Goal: Information Seeking & Learning: Learn about a topic

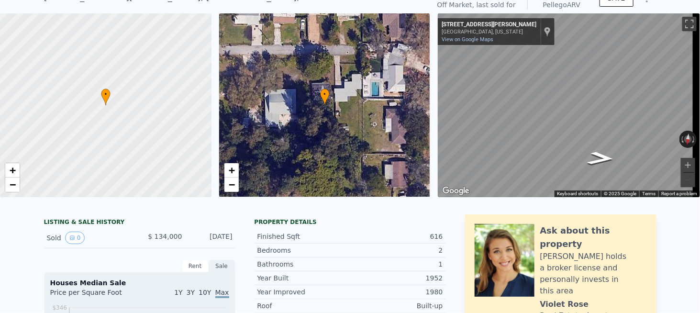
scroll to position [3, 0]
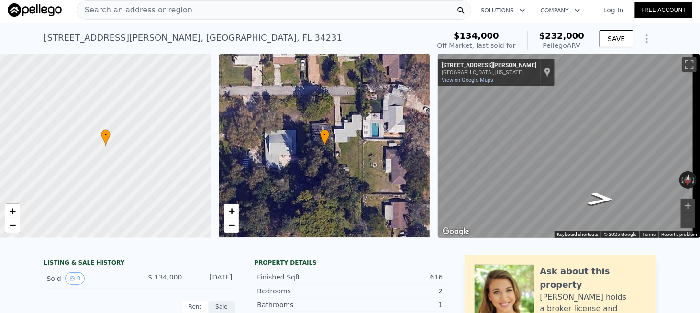
click at [129, 13] on span "Search an address or region" at bounding box center [134, 9] width 115 height 11
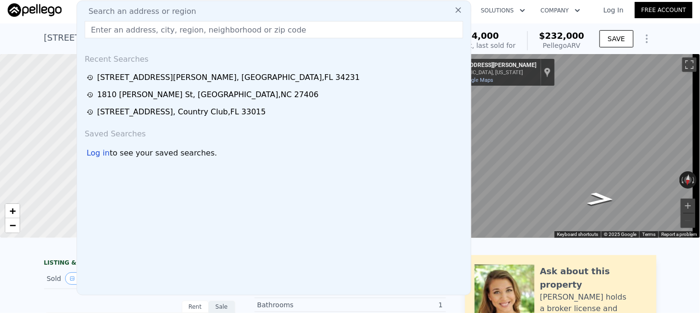
click at [109, 32] on input "text" at bounding box center [274, 29] width 378 height 17
click at [111, 32] on input "[STREET_ADDRESS]" at bounding box center [274, 29] width 378 height 17
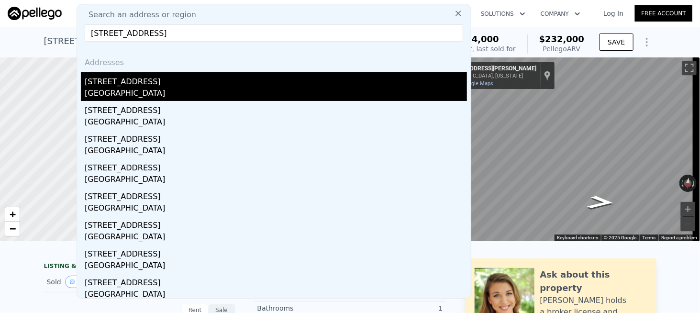
type input "[STREET_ADDRESS]"
click at [109, 89] on div "[GEOGRAPHIC_DATA]" at bounding box center [276, 94] width 382 height 13
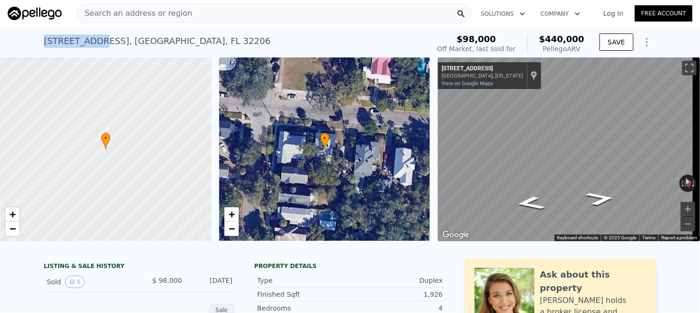
drag, startPoint x: 40, startPoint y: 40, endPoint x: 88, endPoint y: 45, distance: 48.5
click at [88, 45] on div "[STREET_ADDRESS]" at bounding box center [157, 40] width 227 height 13
copy div "[STREET_ADDRESS]"
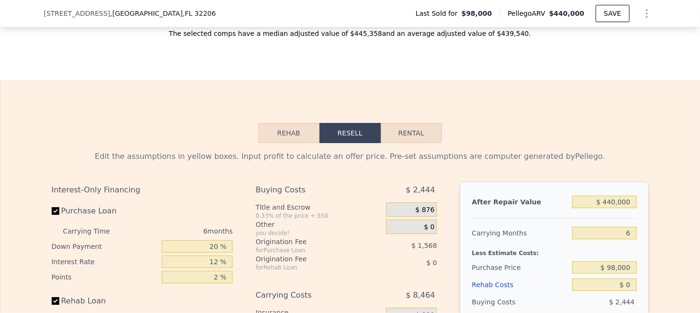
scroll to position [1192, 0]
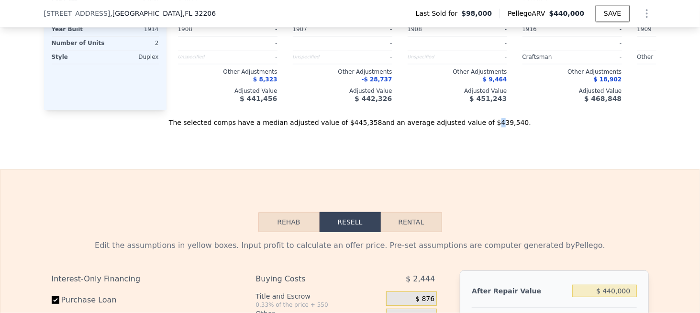
click at [475, 127] on div "The selected comps have a median adjusted value of $445,358 and an average adju…" at bounding box center [350, 118] width 612 height 17
drag, startPoint x: 469, startPoint y: 134, endPoint x: 496, endPoint y: 134, distance: 27.3
click at [496, 127] on div "The selected comps have a median adjusted value of $445,358 and an average adju…" at bounding box center [350, 118] width 612 height 17
copy div "$439,540 ."
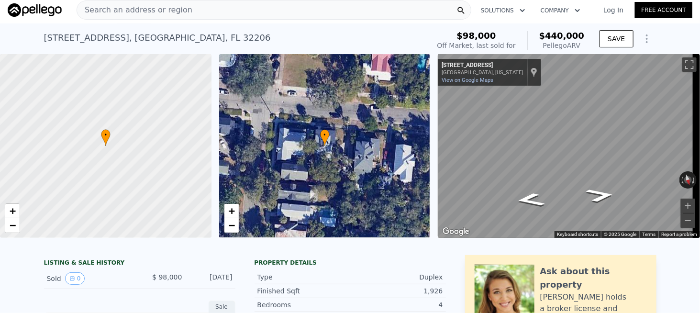
scroll to position [0, 0]
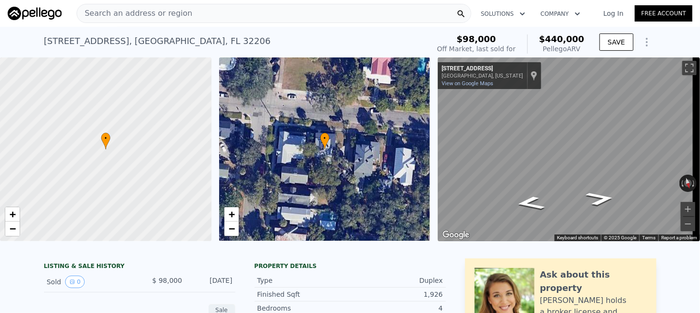
click at [162, 15] on span "Search an address or region" at bounding box center [134, 13] width 115 height 11
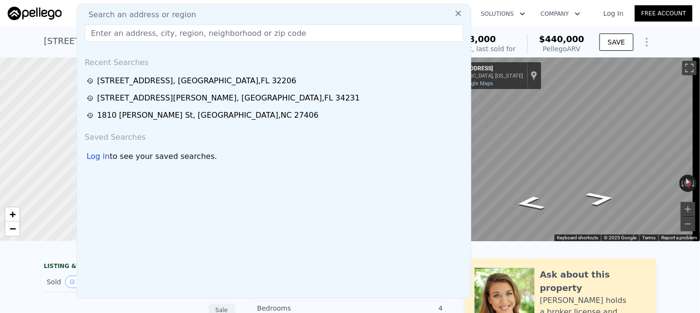
type input "[STREET_ADDRESS]"
